Goal: Check status: Check status

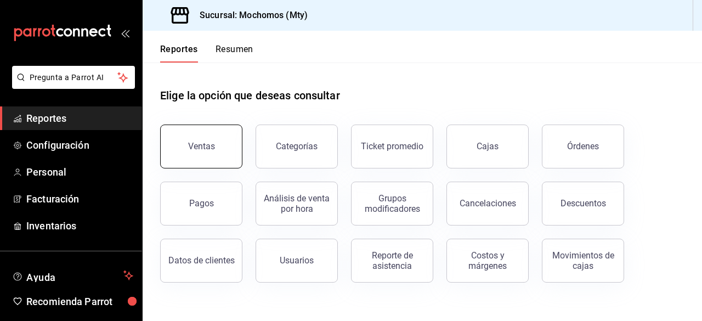
click at [211, 133] on button "Ventas" at bounding box center [201, 147] width 82 height 44
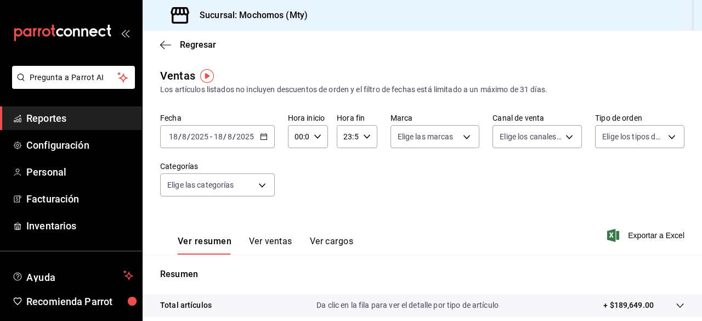
click at [261, 139] on \(Stroke\) "button" at bounding box center [264, 137] width 7 height 6
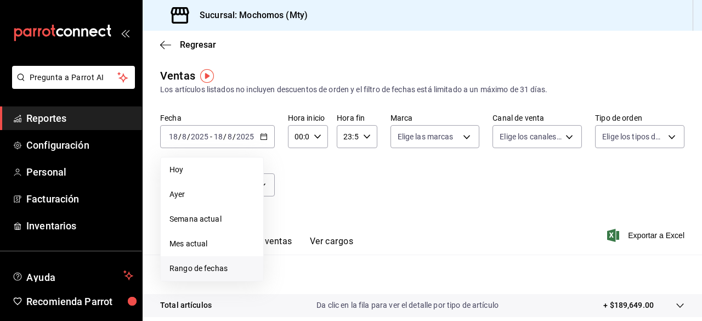
click at [217, 271] on span "Rango de fechas" at bounding box center [212, 269] width 85 height 12
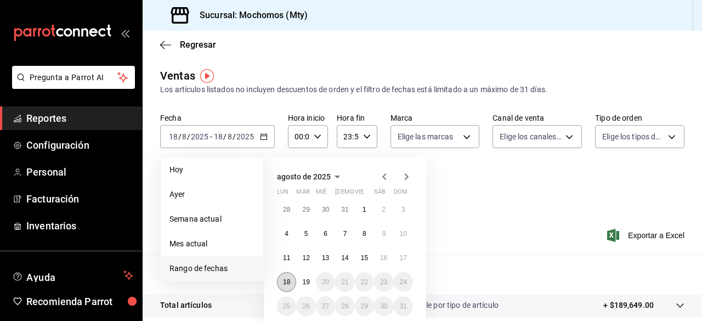
click at [288, 279] on abbr "18" at bounding box center [286, 282] width 7 height 8
click at [302, 280] on abbr "19" at bounding box center [305, 282] width 7 height 8
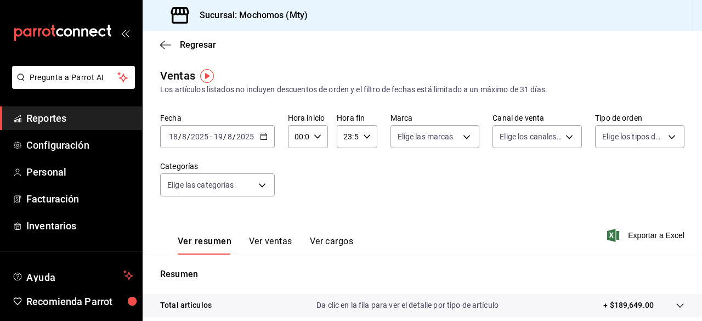
click at [317, 134] on icon "button" at bounding box center [318, 137] width 8 height 8
click at [302, 216] on button "02" at bounding box center [296, 217] width 15 height 22
type input "02:00"
click at [302, 216] on button "12" at bounding box center [296, 217] width 15 height 22
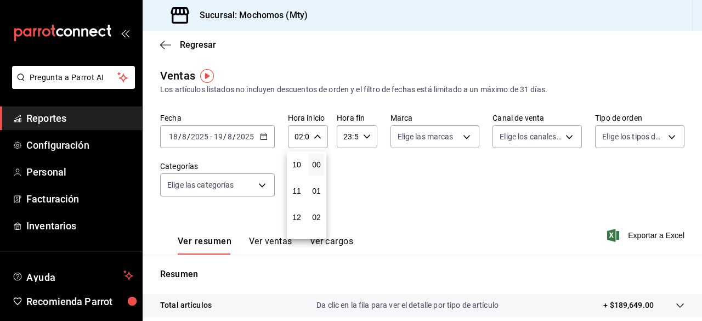
type input "12:00"
click at [464, 134] on div at bounding box center [351, 160] width 702 height 321
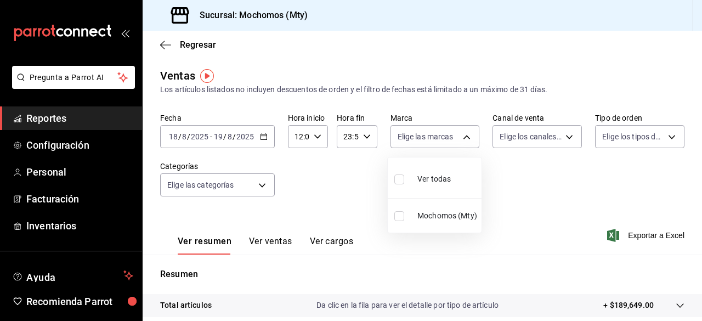
click at [464, 134] on body "Pregunta a Parrot AI Reportes Configuración Personal Facturación Inventarios Ay…" at bounding box center [351, 160] width 702 height 321
click at [398, 178] on input "checkbox" at bounding box center [399, 179] width 10 height 10
checkbox input "true"
type input "b352ad34-a903-4246-b8b1-197398375429"
checkbox input "true"
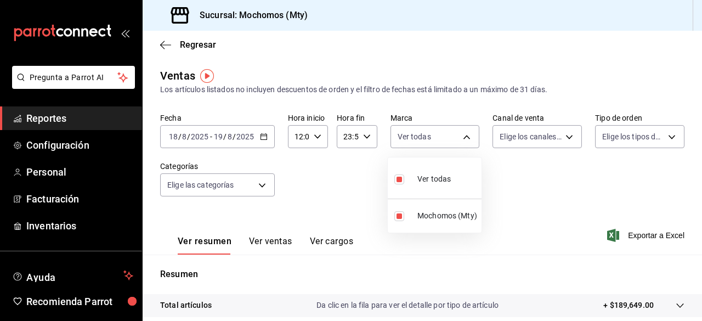
click at [559, 132] on div at bounding box center [351, 160] width 702 height 321
click at [559, 132] on body "Pregunta a Parrot AI Reportes Configuración Personal Facturación Inventarios Ay…" at bounding box center [351, 160] width 702 height 321
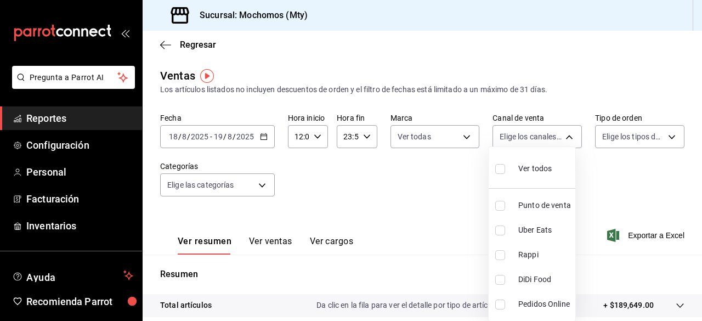
click at [499, 171] on input "checkbox" at bounding box center [500, 169] width 10 height 10
checkbox input "true"
type input "PARROT,UBER_EATS,RAPPI,DIDI_FOOD,ONLINE"
checkbox input "true"
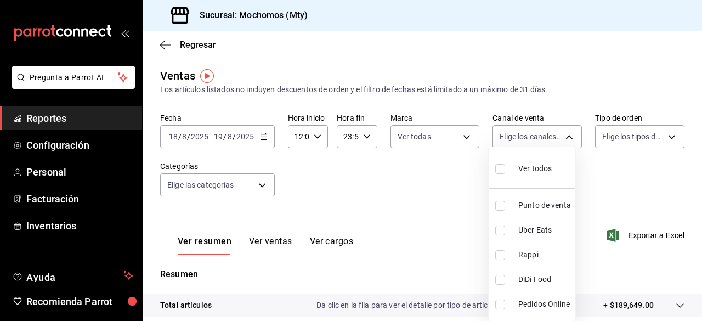
checkbox input "true"
click at [667, 131] on div at bounding box center [351, 160] width 702 height 321
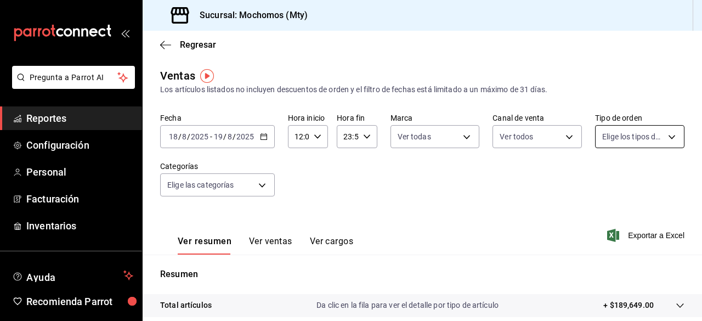
click at [664, 134] on body "Pregunta a Parrot AI Reportes Configuración Personal Facturación Inventarios Ay…" at bounding box center [351, 160] width 702 height 321
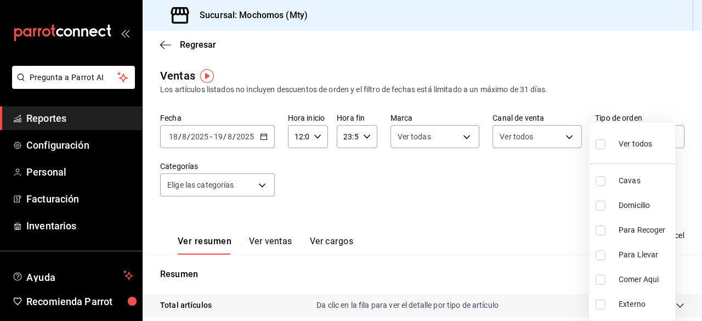
click at [606, 143] on label at bounding box center [603, 144] width 14 height 16
click at [606, 143] on input "checkbox" at bounding box center [601, 144] width 10 height 10
checkbox input "false"
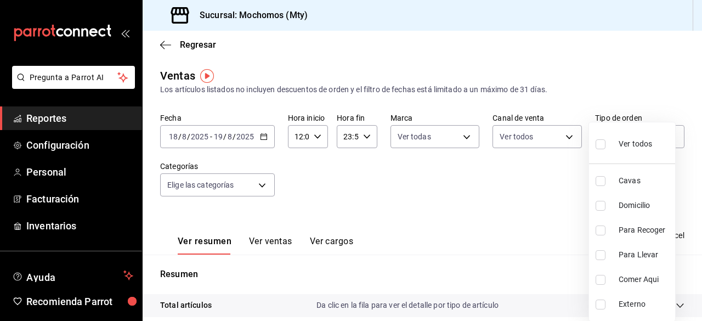
checkbox input "false"
click at [599, 145] on input "checkbox" at bounding box center [601, 144] width 10 height 10
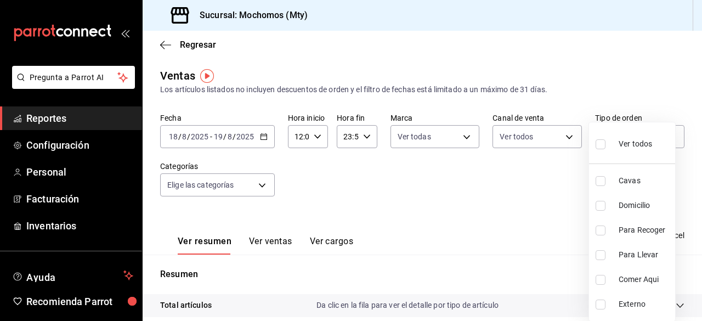
checkbox input "true"
type input "7f152bcd-c808-43b1-8377-7ee3764f5c48,abc1671a-a22f-403c-8860-9d090036c428,f5090…"
checkbox input "true"
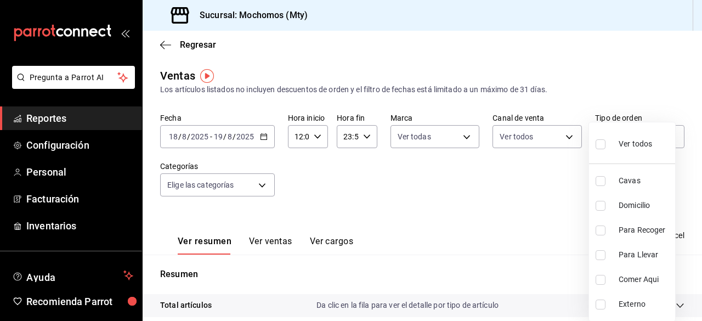
checkbox input "true"
click at [252, 186] on div at bounding box center [351, 160] width 702 height 321
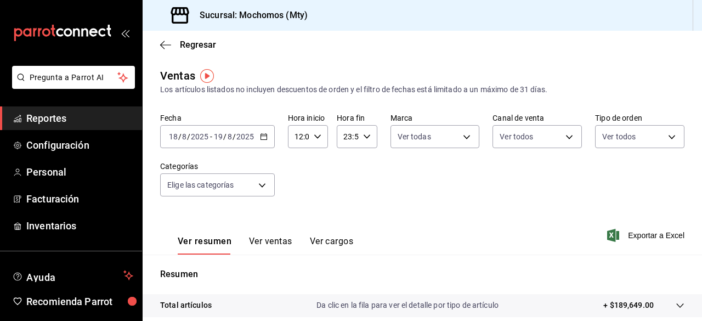
click at [252, 186] on body "Pregunta a Parrot AI Reportes Configuración Personal Facturación Inventarios Ay…" at bounding box center [351, 160] width 702 height 321
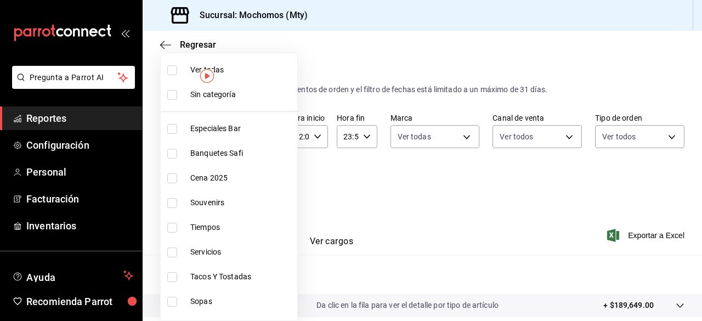
click at [173, 70] on input "checkbox" at bounding box center [172, 70] width 10 height 10
checkbox input "true"
type input "ca062f0f-28a6-4a2e-835a-bf626b46f614,ff02f0f8-cf27-4ea8-b513-1d5c0356e4fc,aaf97…"
checkbox input "true"
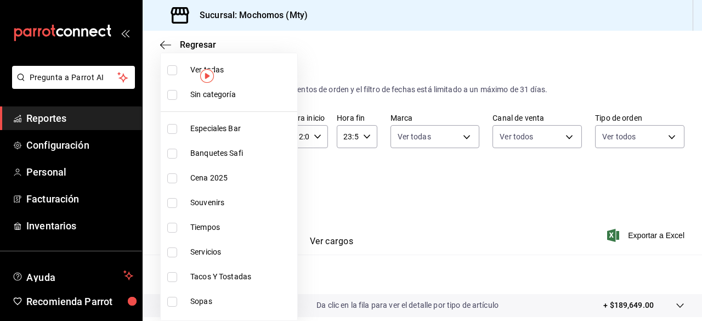
checkbox input "true"
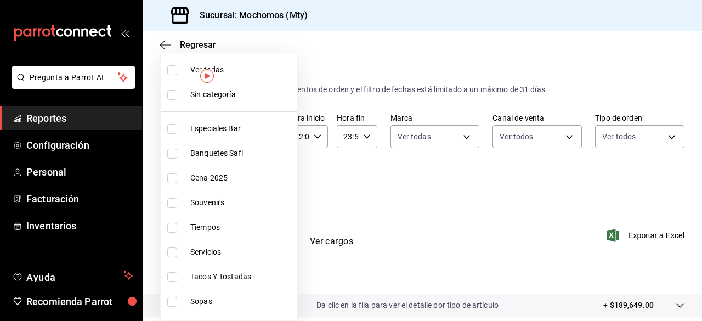
checkbox input "true"
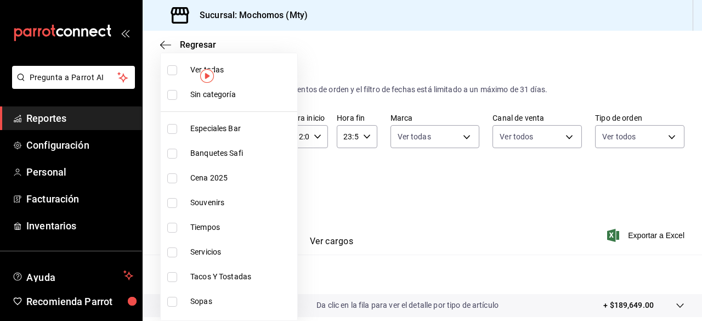
checkbox input "true"
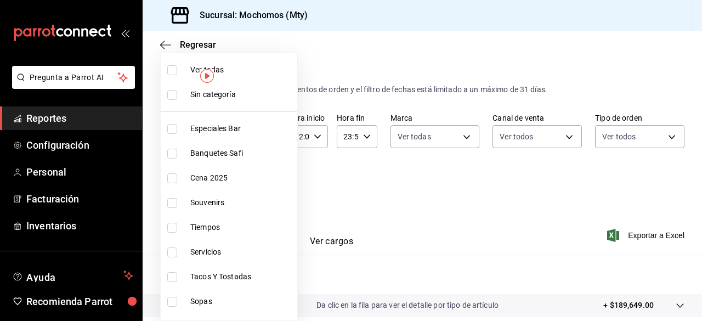
checkbox input "true"
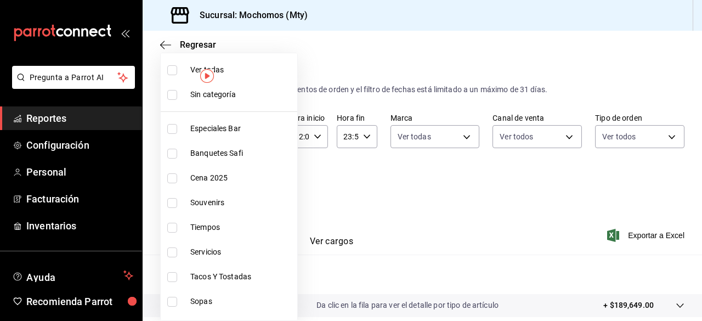
checkbox input "true"
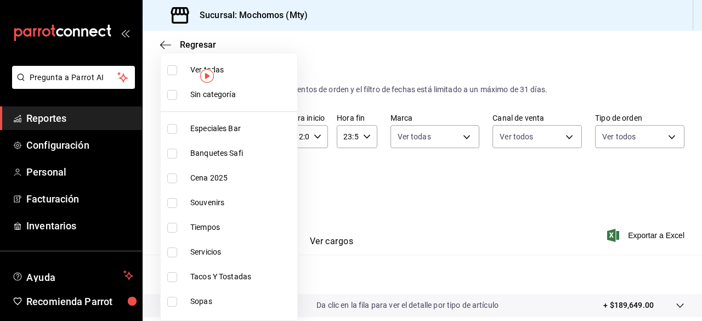
checkbox input "true"
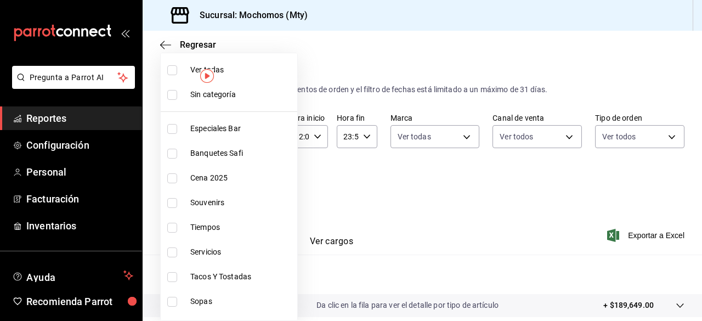
checkbox input "true"
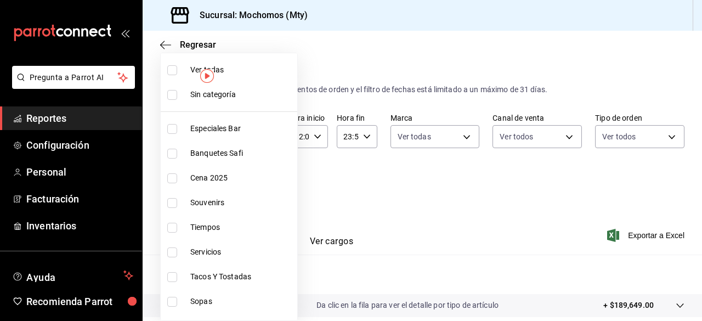
checkbox input "true"
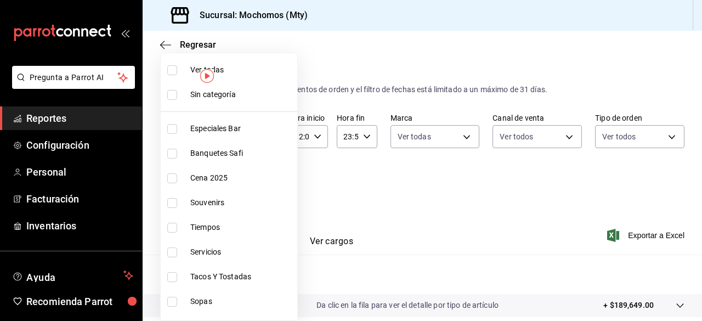
checkbox input "true"
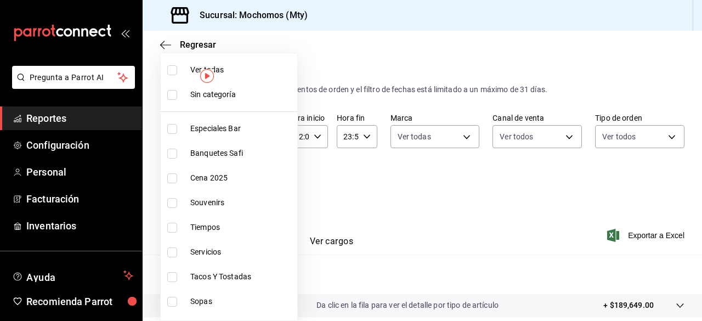
checkbox input "true"
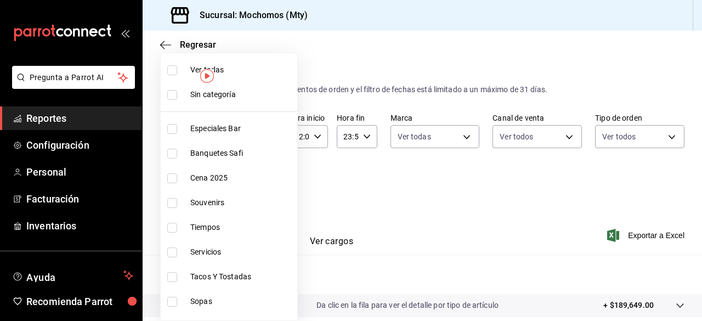
checkbox input "true"
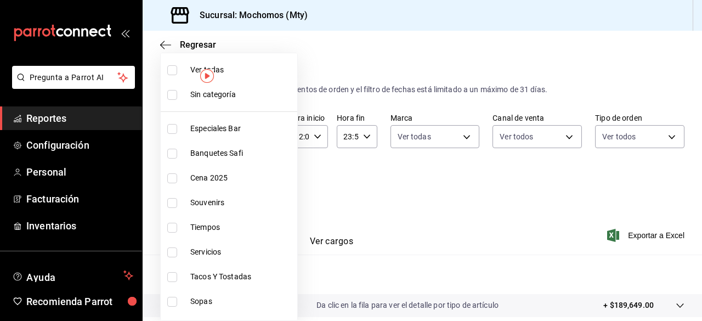
checkbox input "true"
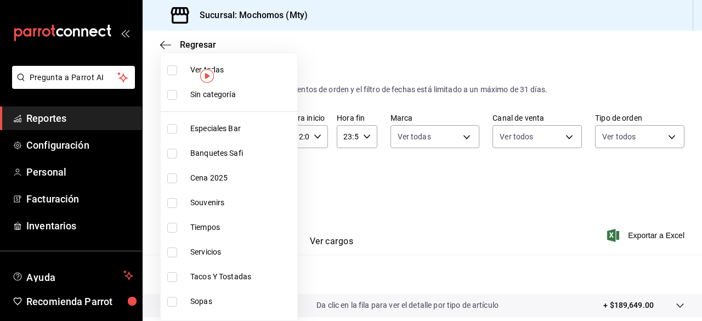
checkbox input "true"
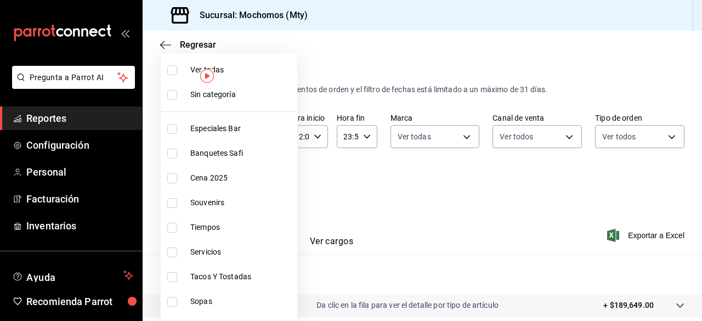
checkbox input "true"
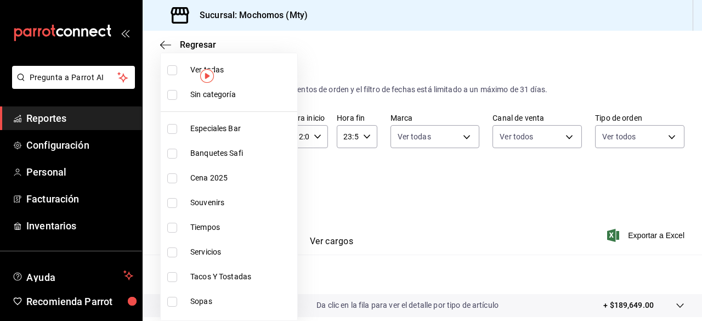
checkbox input "true"
click at [387, 198] on div at bounding box center [351, 160] width 702 height 321
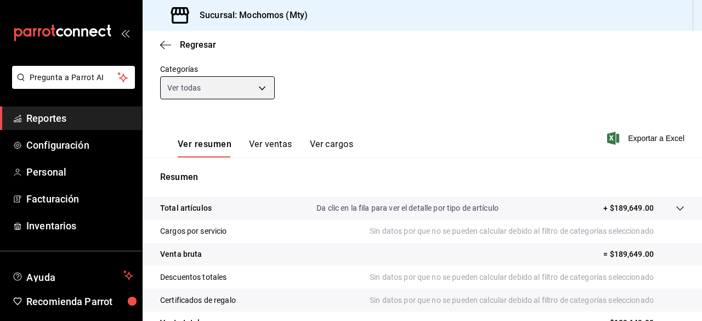
scroll to position [123, 0]
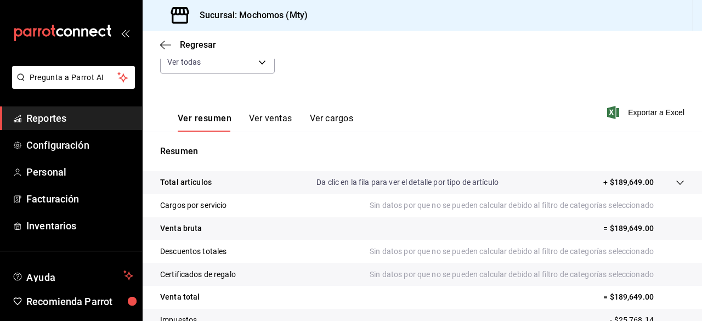
click at [466, 182] on p "Da clic en la fila para ver el detalle por tipo de artículo" at bounding box center [408, 183] width 182 height 12
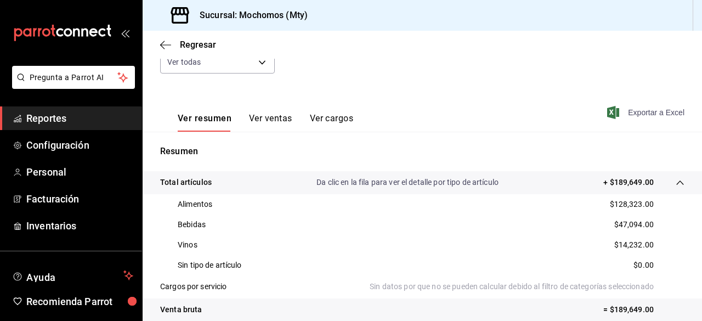
click at [636, 115] on span "Exportar a Excel" at bounding box center [647, 112] width 75 height 13
click at [168, 44] on icon "button" at bounding box center [165, 44] width 11 height 1
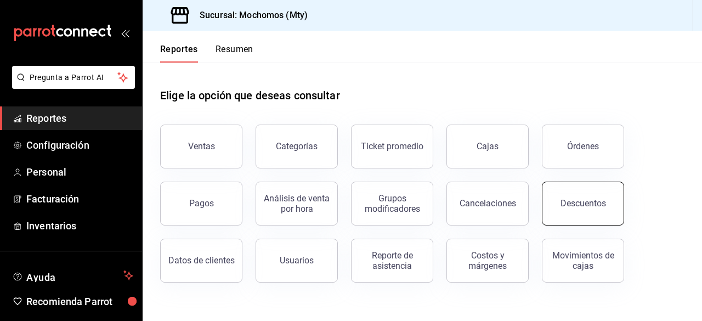
click at [554, 202] on button "Descuentos" at bounding box center [583, 204] width 82 height 44
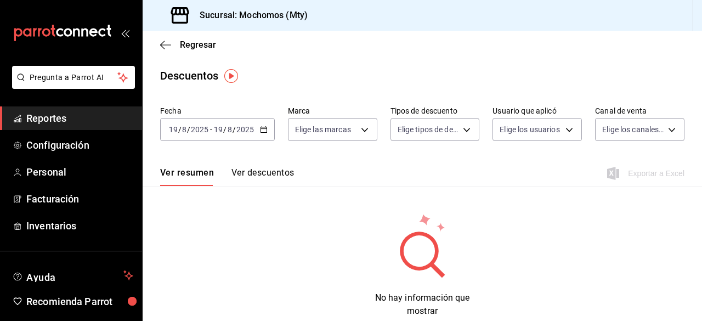
click at [258, 131] on div "2025-08-19 19 / 8 / 2025 - 2025-08-19 19 / 8 / 2025" at bounding box center [217, 129] width 115 height 23
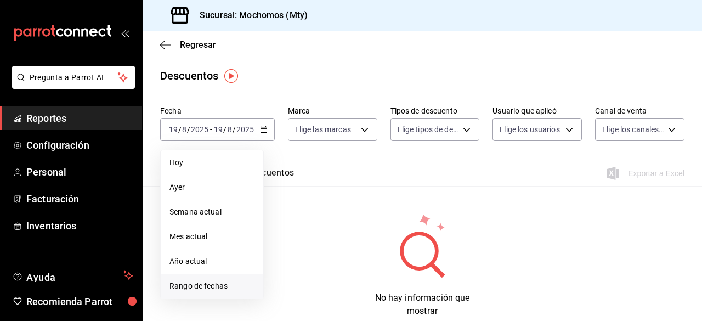
click at [189, 291] on span "Rango de fechas" at bounding box center [212, 286] width 85 height 12
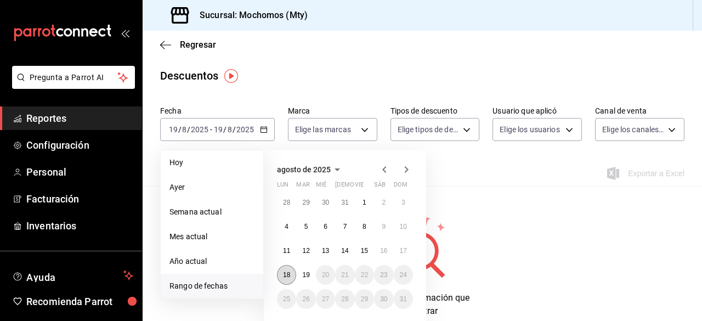
click at [289, 272] on abbr "18" at bounding box center [286, 275] width 7 height 8
click at [302, 273] on button "19" at bounding box center [305, 275] width 19 height 20
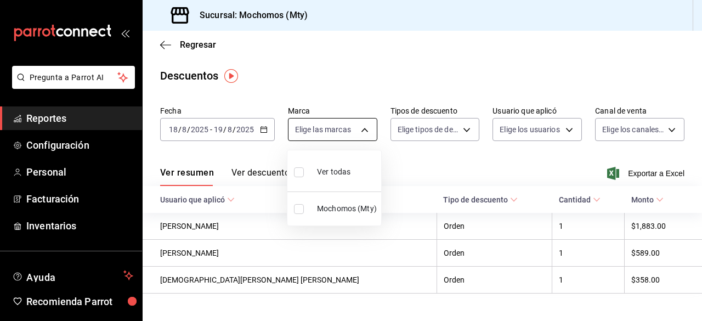
click at [361, 136] on body "Pregunta a Parrot AI Reportes Configuración Personal Facturación Inventarios Ay…" at bounding box center [351, 160] width 702 height 321
click at [301, 171] on input "checkbox" at bounding box center [299, 172] width 10 height 10
checkbox input "true"
type input "b352ad34-a903-4246-b8b1-197398375429"
checkbox input "true"
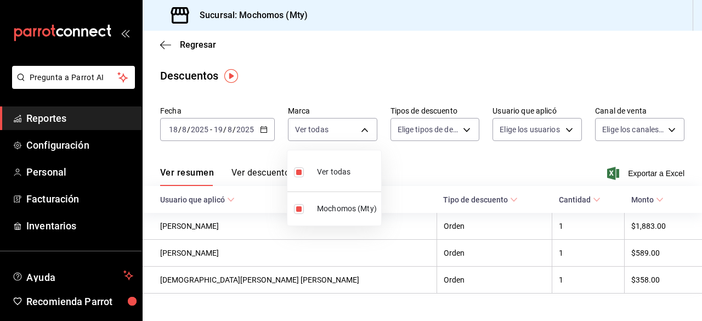
click at [460, 130] on div at bounding box center [351, 160] width 702 height 321
click at [460, 130] on body "Pregunta a Parrot AI Reportes Configuración Personal Facturación Inventarios Ay…" at bounding box center [351, 160] width 702 height 321
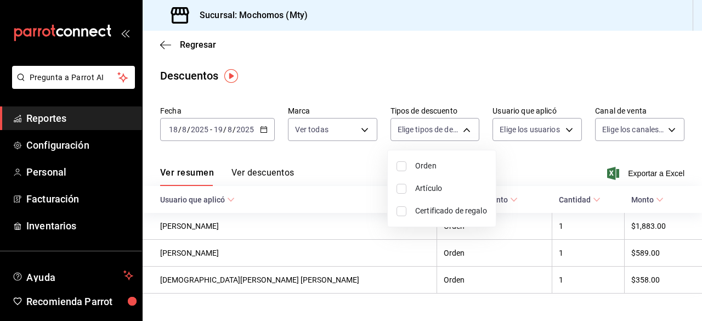
click at [398, 163] on input "checkbox" at bounding box center [402, 166] width 10 height 10
checkbox input "true"
type input "ORDER"
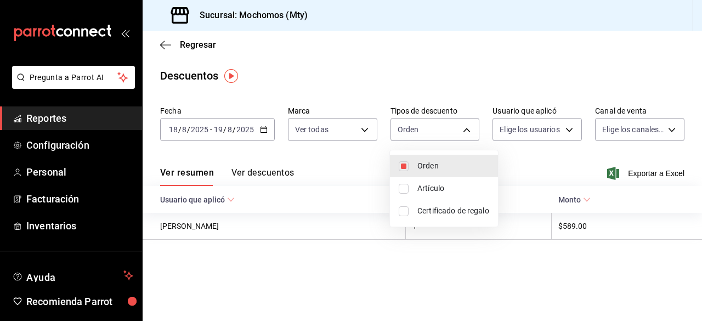
click at [402, 187] on input "checkbox" at bounding box center [404, 189] width 10 height 10
checkbox input "true"
type input "ORDER,ORDER_ITEM"
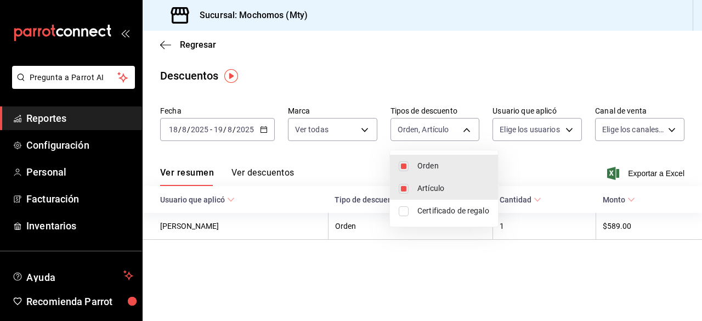
click at [404, 208] on input "checkbox" at bounding box center [404, 211] width 10 height 10
checkbox input "true"
type input "ORDER,ORDER_ITEM,CARD_REWARD"
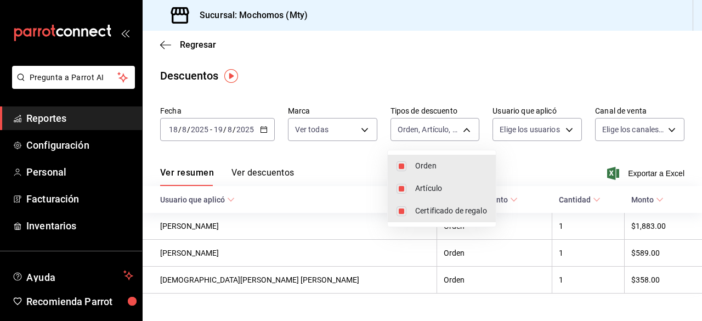
click at [562, 125] on div at bounding box center [351, 160] width 702 height 321
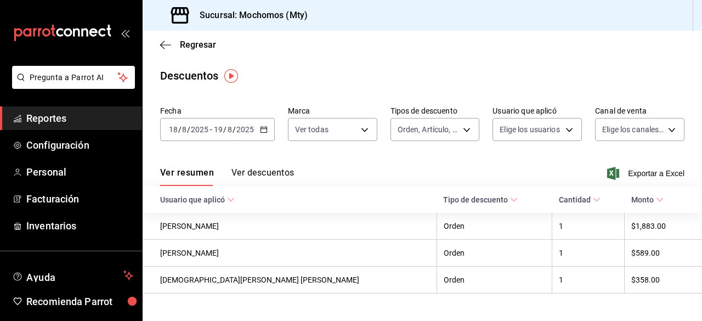
click at [562, 125] on body "Pregunta a Parrot AI Reportes Configuración Personal Facturación Inventarios Ay…" at bounding box center [351, 160] width 702 height 321
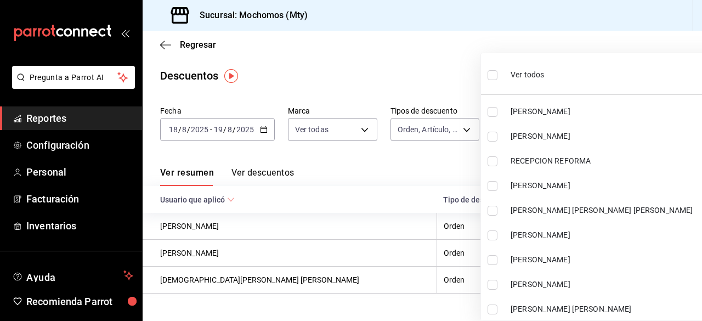
click at [494, 77] on input "checkbox" at bounding box center [493, 75] width 10 height 10
checkbox input "true"
type input "30277455-3ca3-45c6-a5a1-4f51966431b5,83bb8481-b486-43df-93ac-4d45906b7ad7,c26c7…"
checkbox input "true"
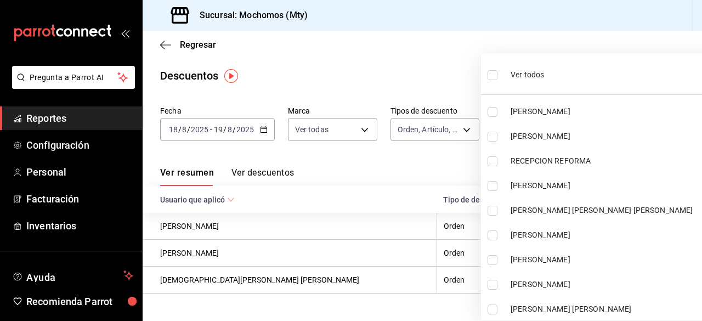
checkbox input "true"
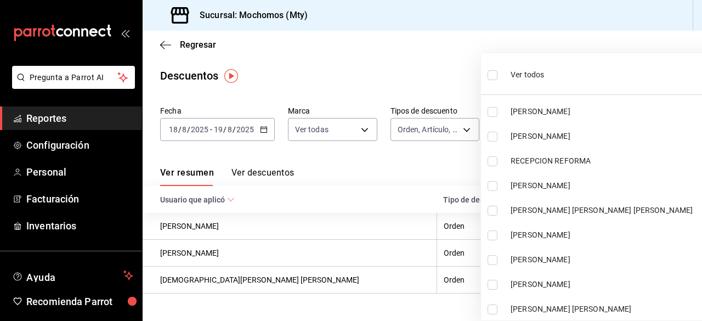
checkbox input "true"
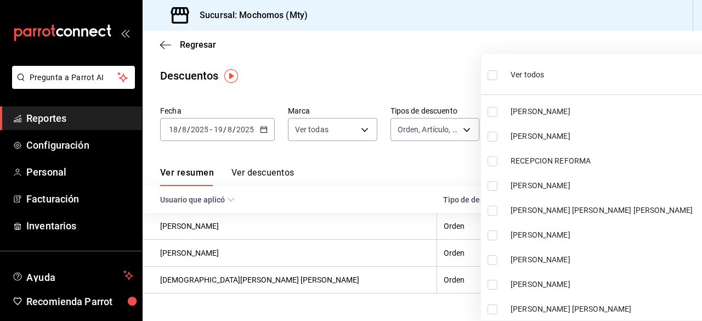
checkbox input "true"
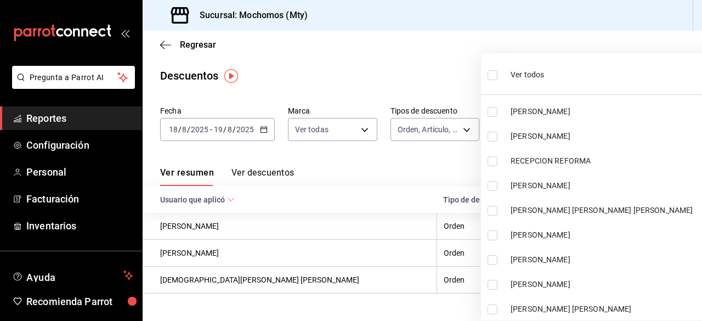
checkbox input "true"
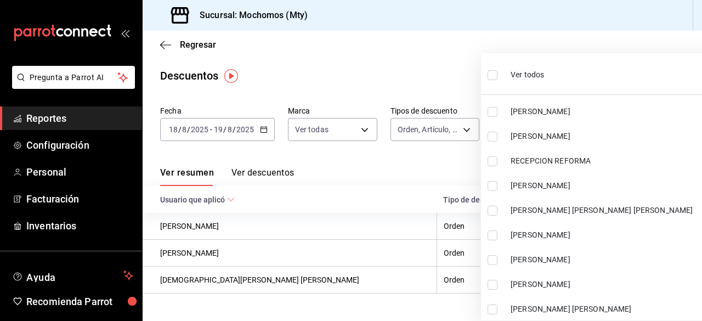
checkbox input "true"
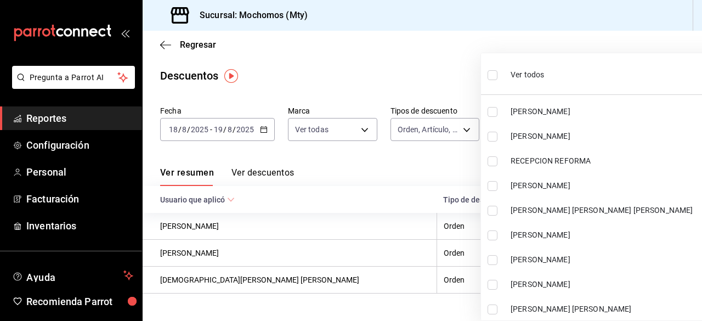
checkbox input "true"
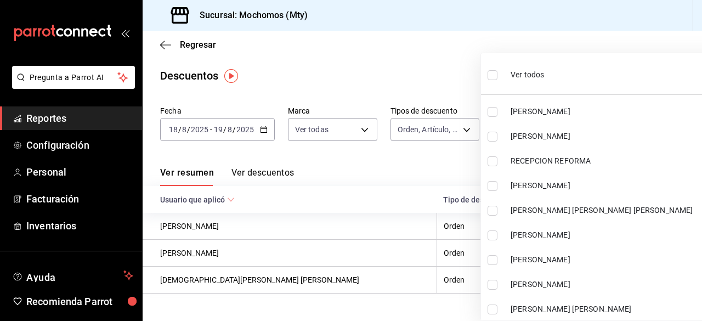
checkbox input "true"
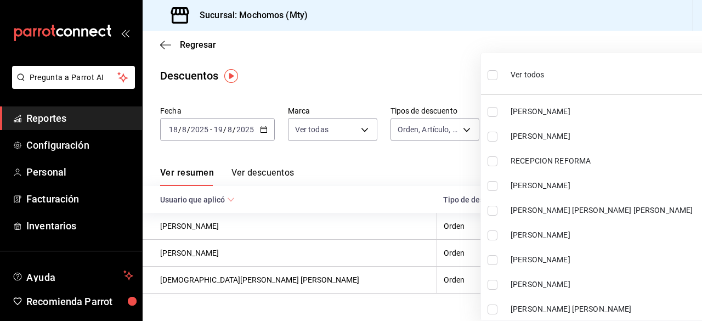
checkbox input "true"
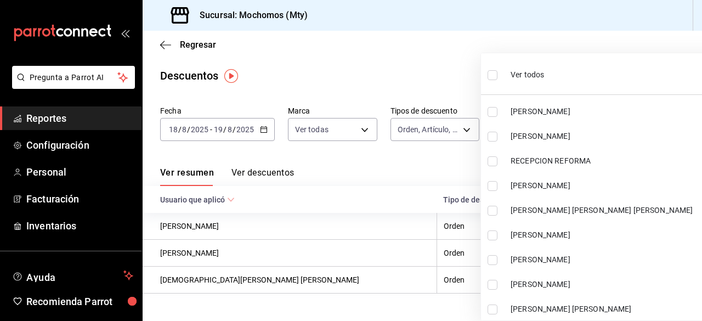
checkbox input "true"
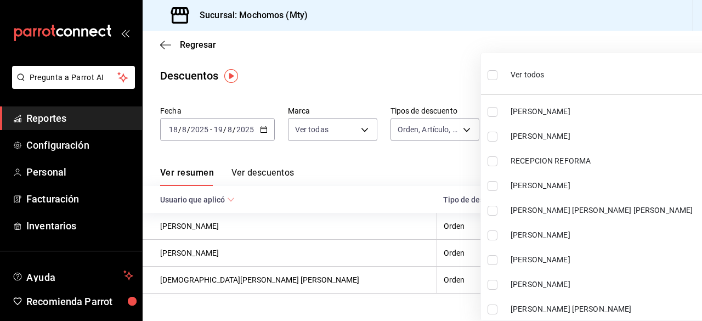
checkbox input "true"
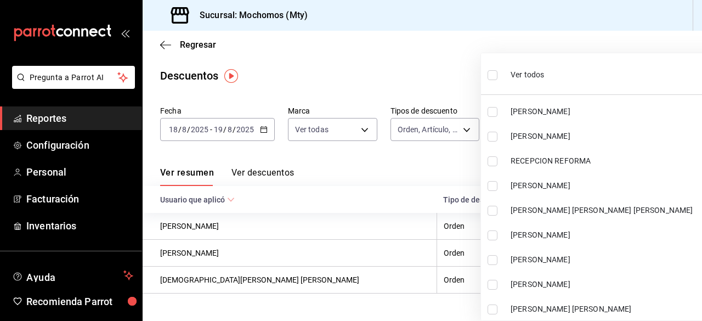
checkbox input "true"
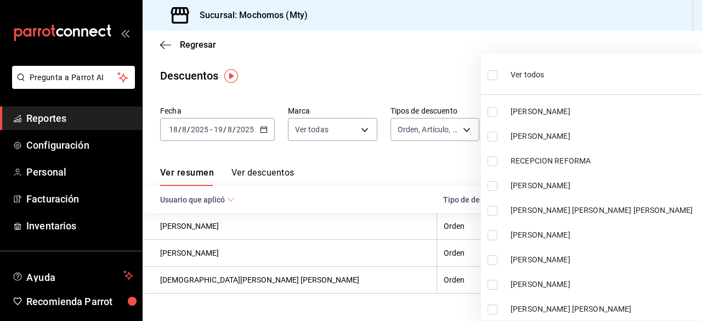
checkbox input "true"
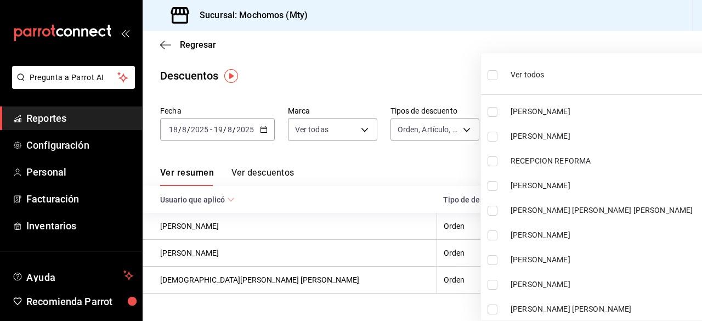
checkbox input "true"
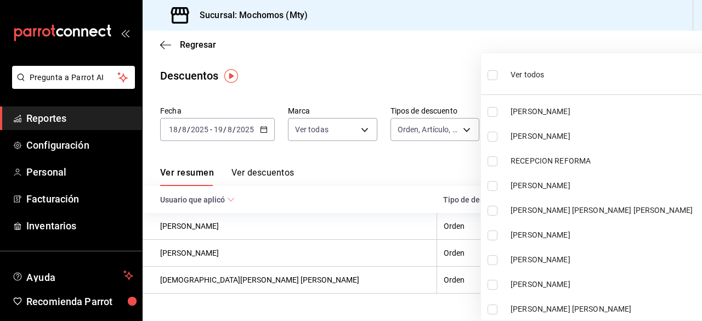
checkbox input "true"
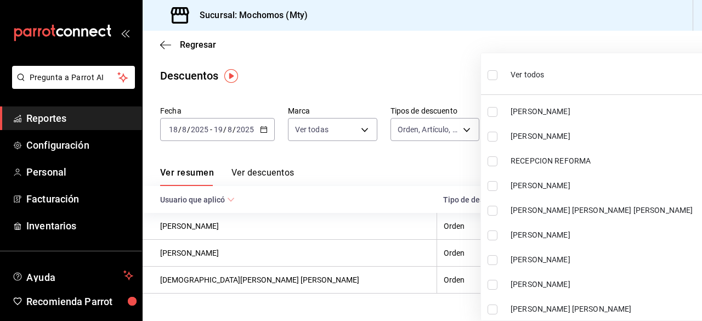
checkbox input "true"
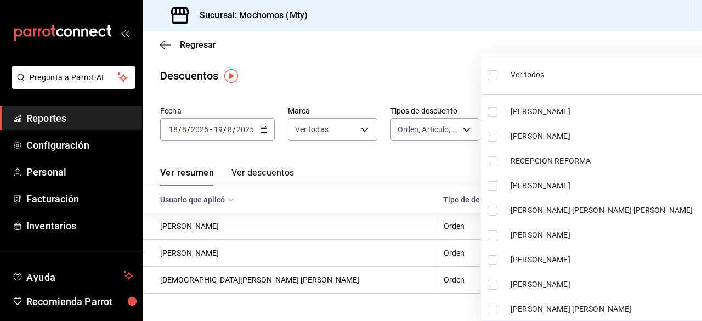
checkbox input "true"
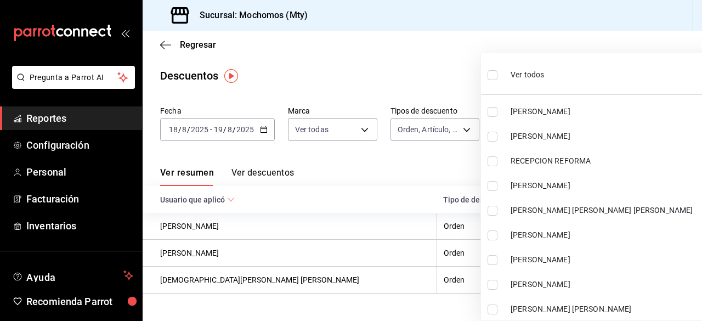
checkbox input "true"
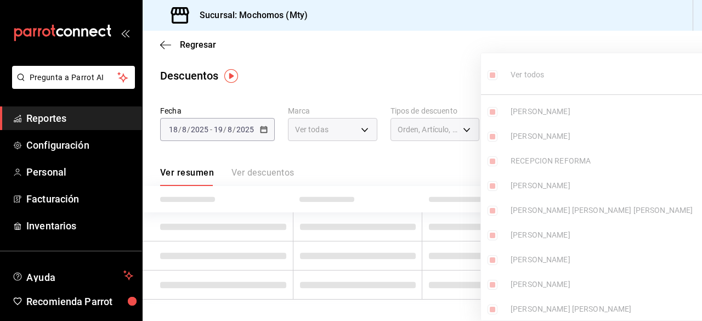
click at [466, 74] on div at bounding box center [351, 160] width 702 height 321
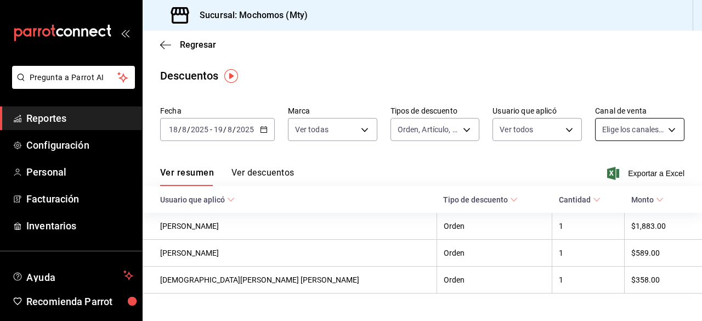
click at [666, 126] on body "Pregunta a Parrot AI Reportes Configuración Personal Facturación Inventarios Ay…" at bounding box center [351, 160] width 702 height 321
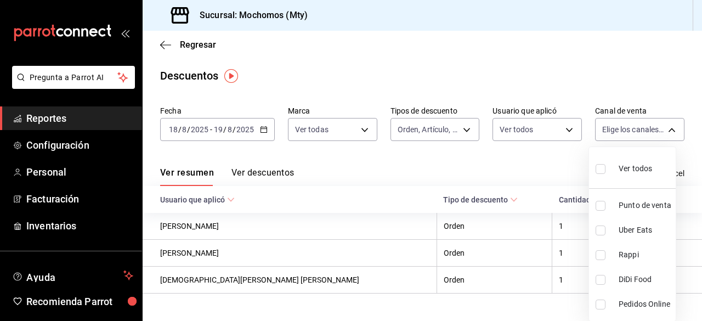
click at [601, 168] on input "checkbox" at bounding box center [601, 169] width 10 height 10
click at [579, 161] on div at bounding box center [351, 160] width 702 height 321
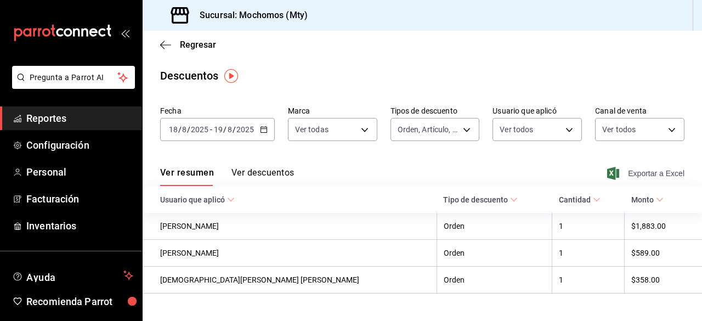
click at [609, 172] on icon "button" at bounding box center [613, 173] width 12 height 13
